Goal: Transaction & Acquisition: Purchase product/service

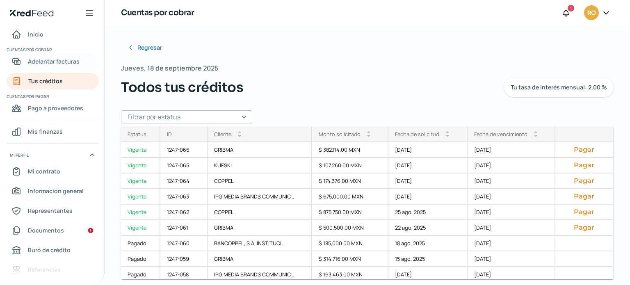
click at [52, 66] on span "Adelantar facturas" at bounding box center [54, 61] width 52 height 10
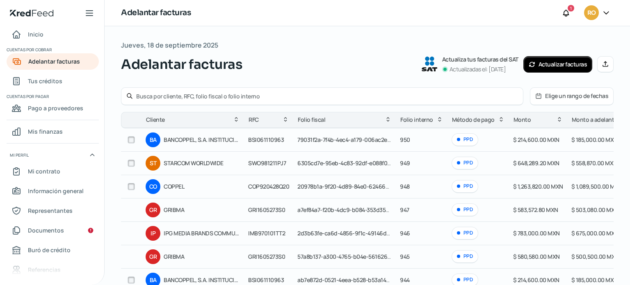
click at [131, 164] on input "checkbox" at bounding box center [130, 162] width 7 height 7
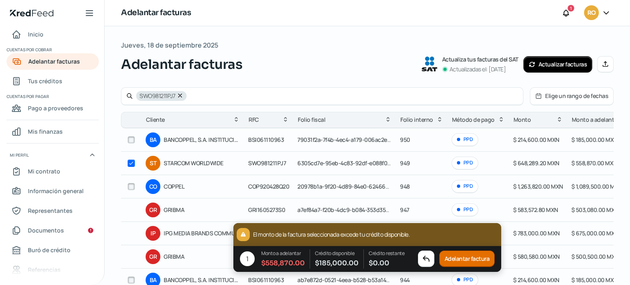
click at [131, 164] on input "checkbox" at bounding box center [130, 162] width 7 height 7
checkbox input "false"
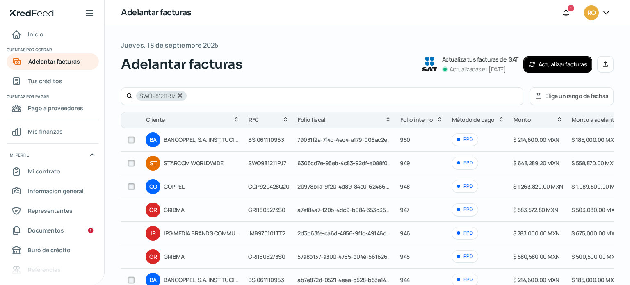
click at [130, 136] on input "checkbox" at bounding box center [130, 139] width 7 height 7
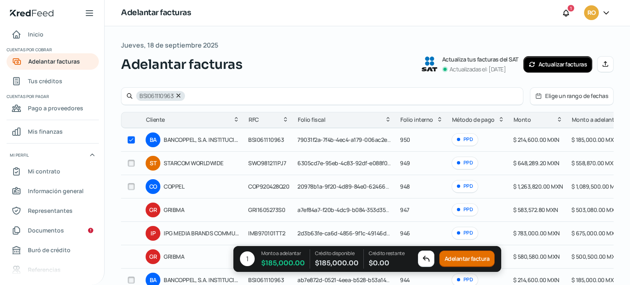
click at [130, 137] on input "checkbox" at bounding box center [130, 139] width 7 height 7
checkbox input "false"
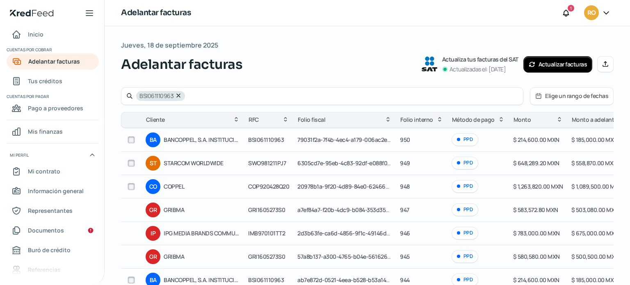
click at [131, 163] on input "checkbox" at bounding box center [130, 162] width 7 height 7
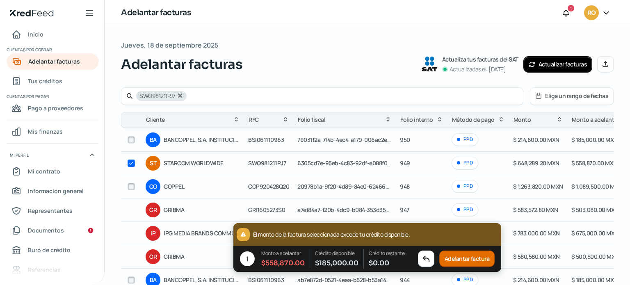
click at [131, 163] on input "checkbox" at bounding box center [130, 162] width 7 height 7
checkbox input "false"
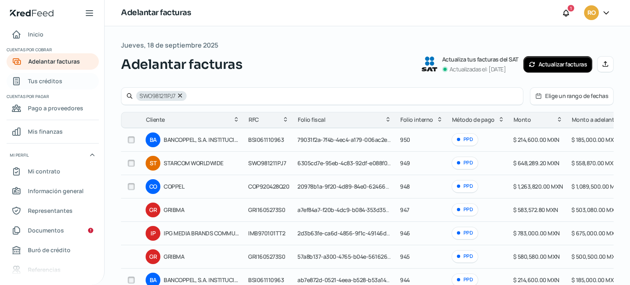
click at [52, 78] on span "Tus créditos" at bounding box center [45, 81] width 34 height 10
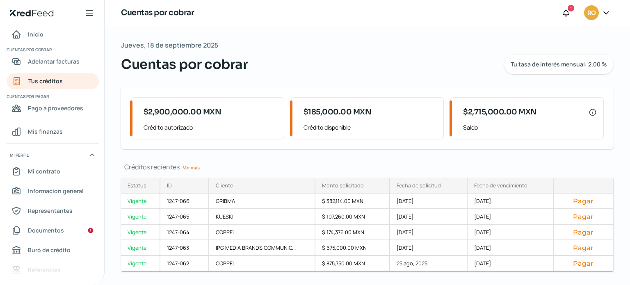
click at [191, 171] on link "Ver más" at bounding box center [191, 167] width 23 height 13
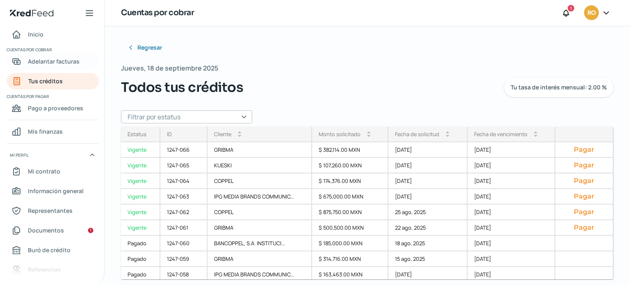
click at [49, 64] on span "Adelantar facturas" at bounding box center [54, 61] width 52 height 10
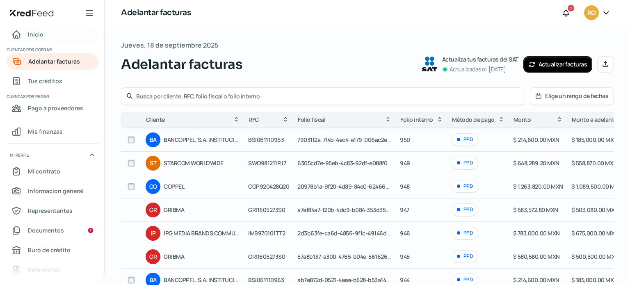
click at [43, 36] on span "Inicio" at bounding box center [36, 34] width 16 height 10
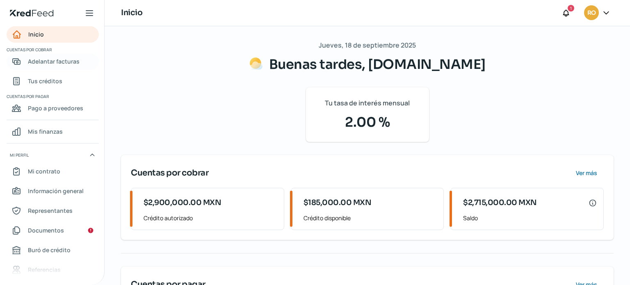
click at [61, 68] on link "Adelantar facturas" at bounding box center [53, 61] width 92 height 16
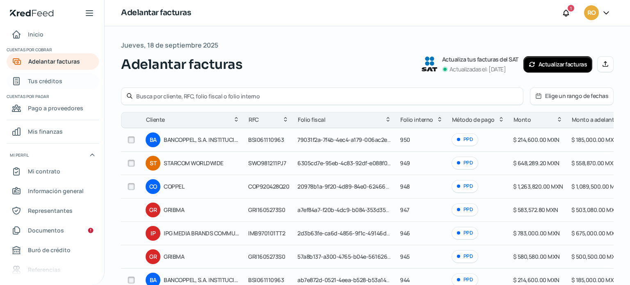
click at [59, 82] on span "Tus créditos" at bounding box center [45, 81] width 34 height 10
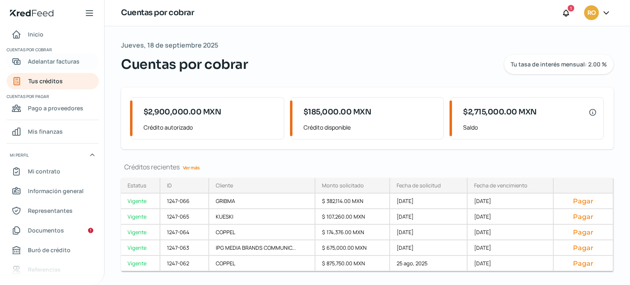
click at [48, 64] on span "Adelantar facturas" at bounding box center [54, 61] width 52 height 10
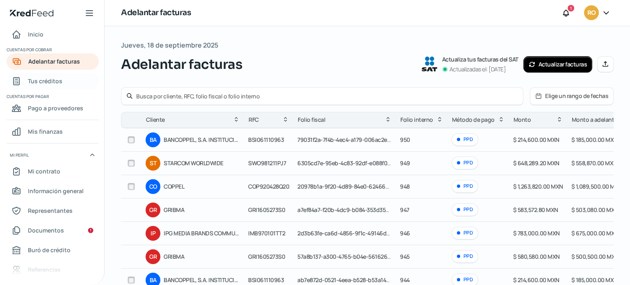
click at [44, 80] on span "Tus créditos" at bounding box center [45, 81] width 34 height 10
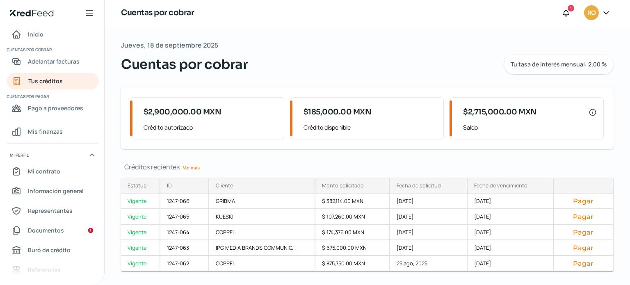
click at [198, 167] on link "Ver más" at bounding box center [191, 167] width 23 height 13
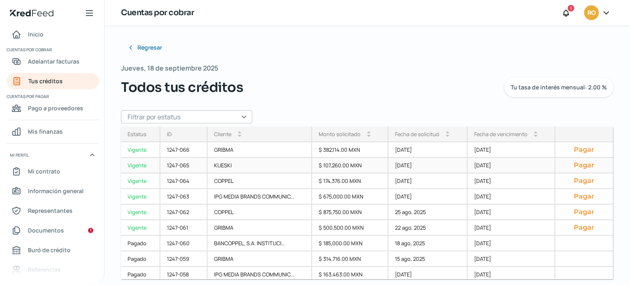
click at [580, 165] on button "Pagar" at bounding box center [583, 165] width 44 height 8
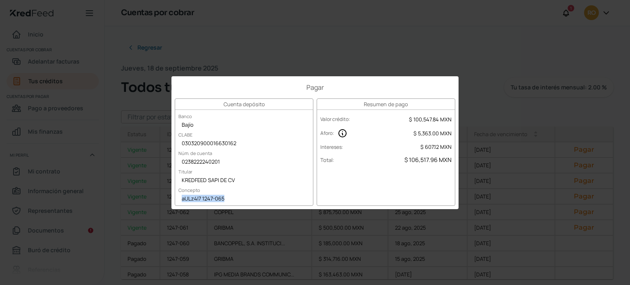
click at [369, 55] on div "Pagar Cuenta depósito Banco Bajío [PERSON_NAME] 030320900016630162 Núm. de cuen…" at bounding box center [315, 142] width 630 height 285
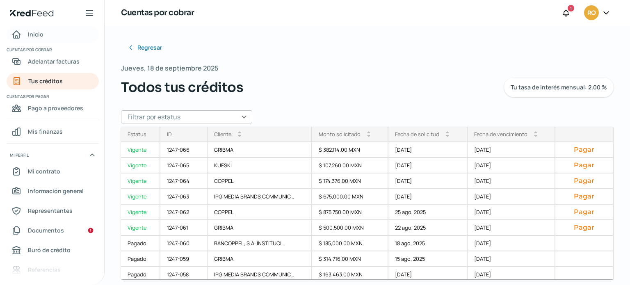
click at [37, 39] on span "Inicio" at bounding box center [36, 34] width 16 height 10
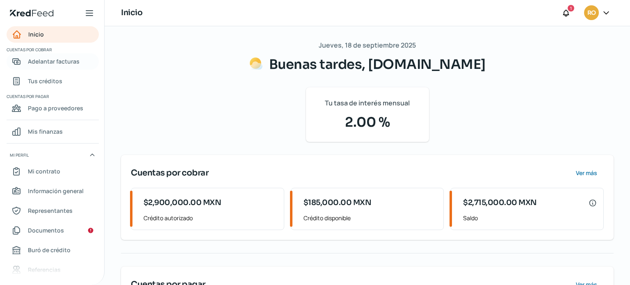
click at [30, 65] on span "Adelantar facturas" at bounding box center [54, 61] width 52 height 10
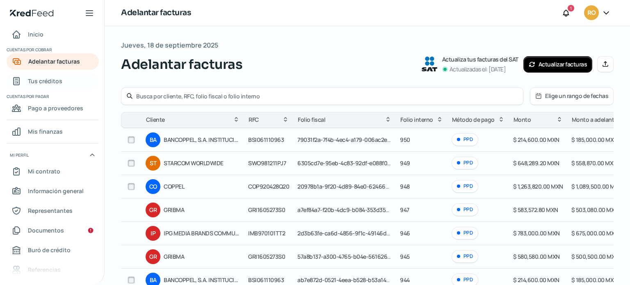
click at [55, 86] on span "Tus créditos" at bounding box center [45, 81] width 34 height 10
